Goal: Learn about a topic

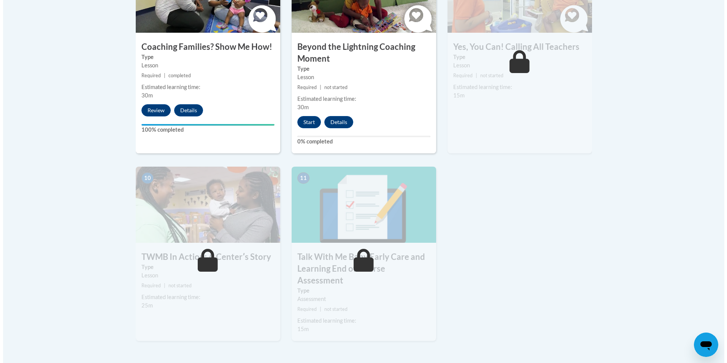
scroll to position [743, 0]
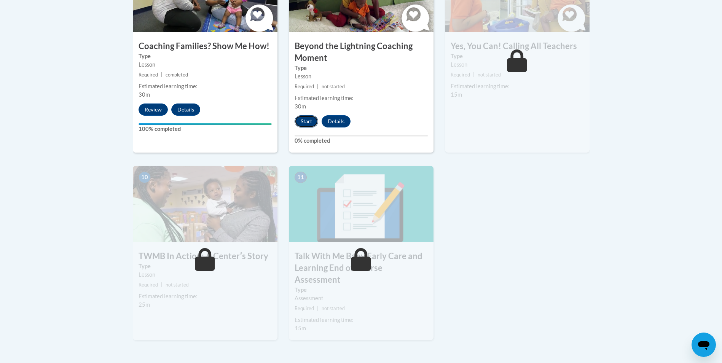
click at [311, 115] on button "Start" at bounding box center [306, 121] width 24 height 12
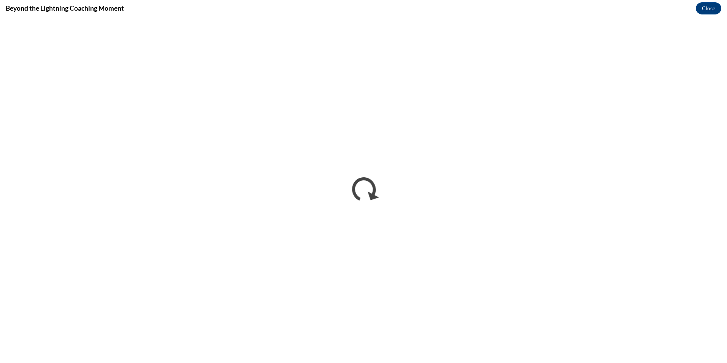
scroll to position [0, 0]
